Goal: Understand process/instructions

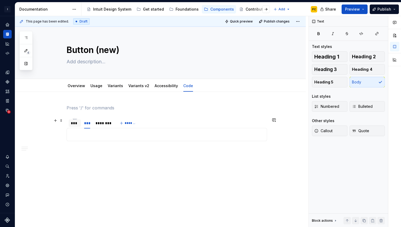
click at [76, 124] on div "***" at bounding box center [75, 123] width 8 height 5
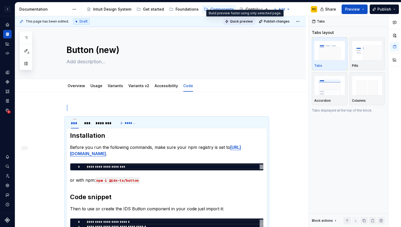
click at [249, 20] on span "Quick preview" at bounding box center [241, 21] width 23 height 4
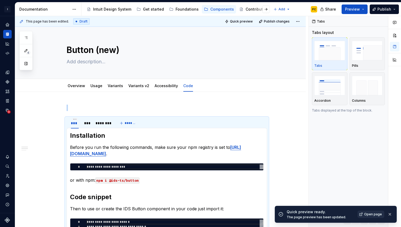
click at [370, 214] on span "Open page" at bounding box center [373, 215] width 18 height 4
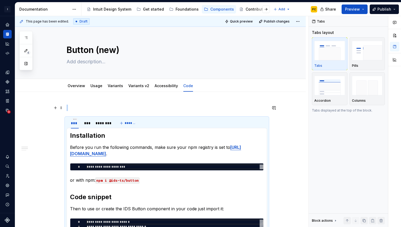
click at [155, 107] on p at bounding box center [167, 108] width 201 height 6
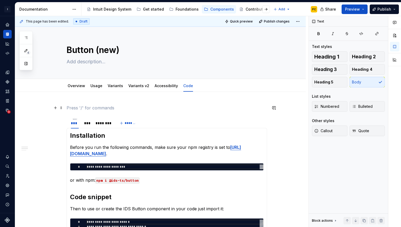
click at [73, 109] on p at bounding box center [167, 108] width 201 height 6
click at [72, 107] on p at bounding box center [167, 108] width 201 height 6
click at [63, 110] on span at bounding box center [61, 107] width 4 height 7
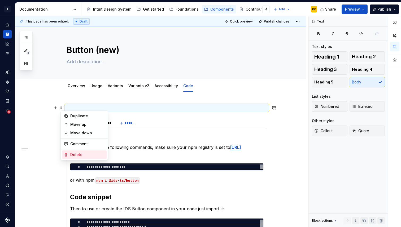
click at [78, 156] on div "Delete" at bounding box center [87, 154] width 34 height 5
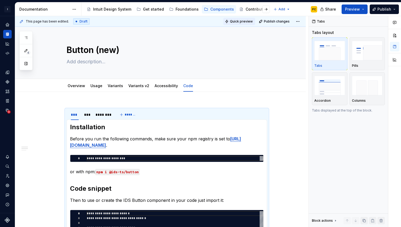
click at [239, 21] on span "Quick preview" at bounding box center [241, 21] width 23 height 4
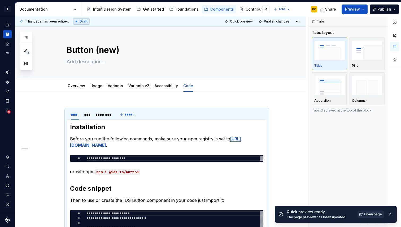
click at [369, 214] on span "Open page" at bounding box center [373, 215] width 18 height 4
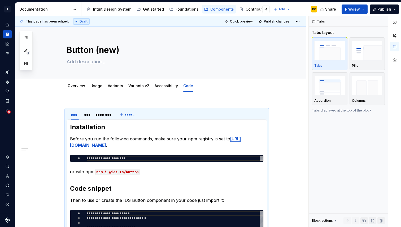
type textarea "*"
